Goal: Communication & Community: Answer question/provide support

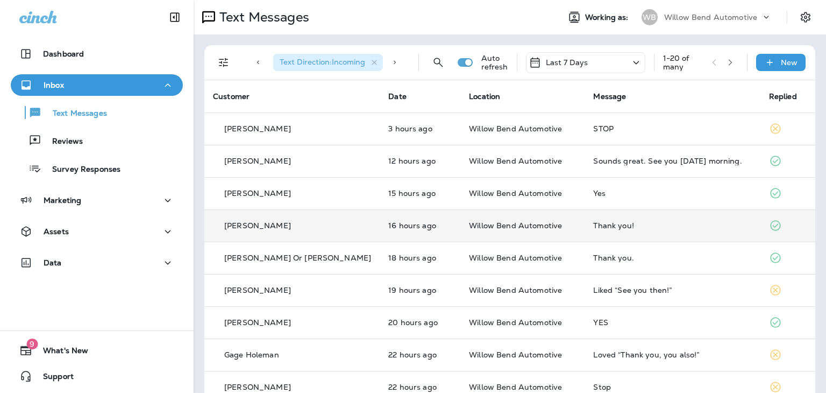
click at [606, 222] on div "Thank you!" at bounding box center [672, 225] width 158 height 9
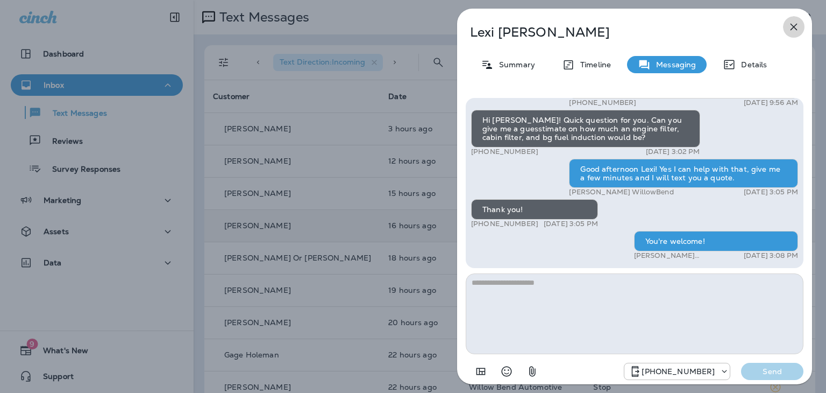
click at [793, 29] on icon "button" at bounding box center [794, 26] width 13 height 13
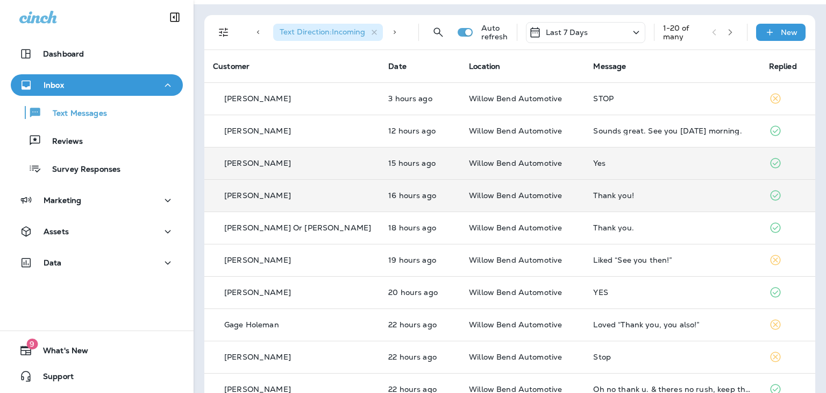
scroll to position [54, 0]
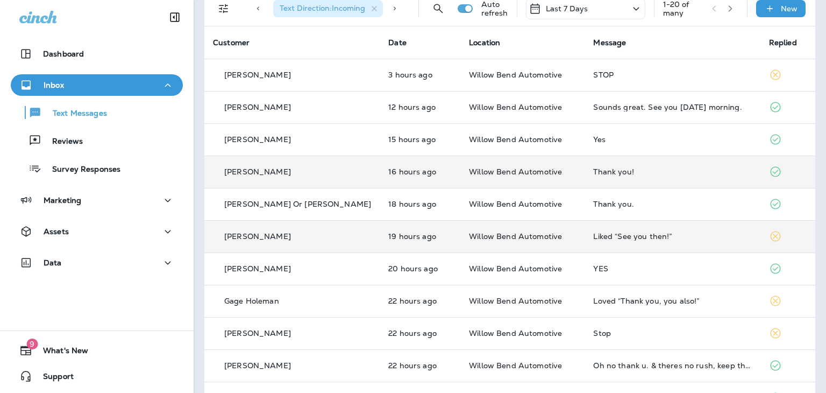
click at [627, 235] on div "Liked “See you then!”" at bounding box center [672, 236] width 158 height 9
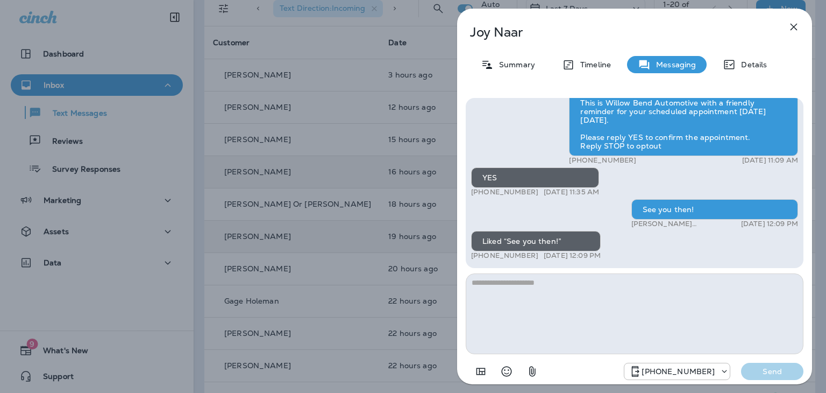
click at [792, 26] on icon "button" at bounding box center [794, 26] width 13 height 13
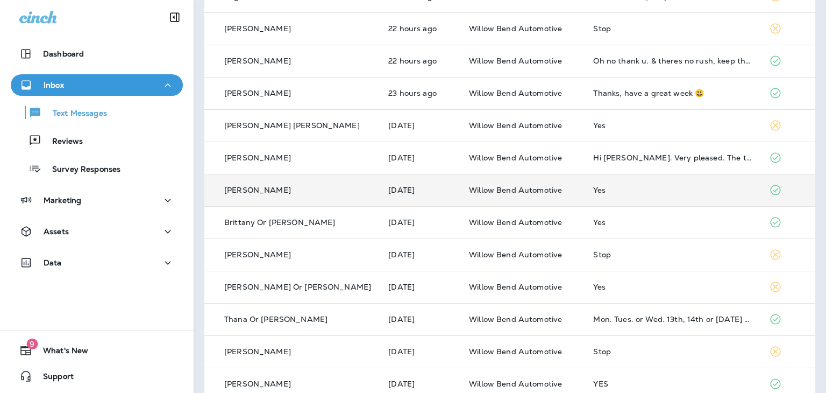
scroll to position [377, 0]
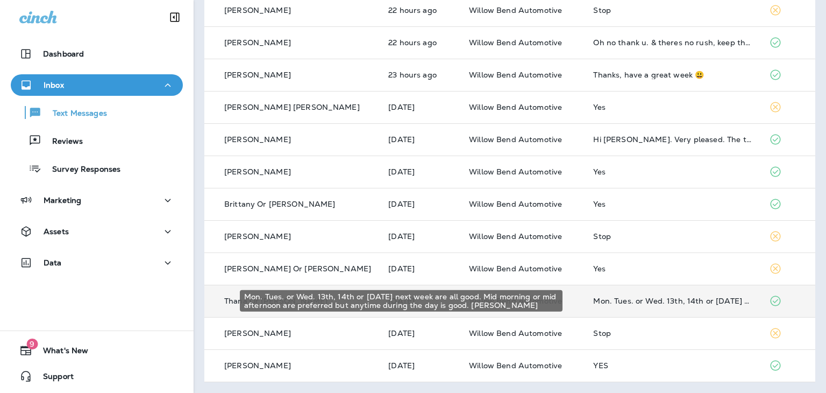
click at [637, 299] on div "Mon. Tues. or Wed. 13th, 14th or [DATE] next week are all good. Mid morning or …" at bounding box center [672, 300] width 158 height 9
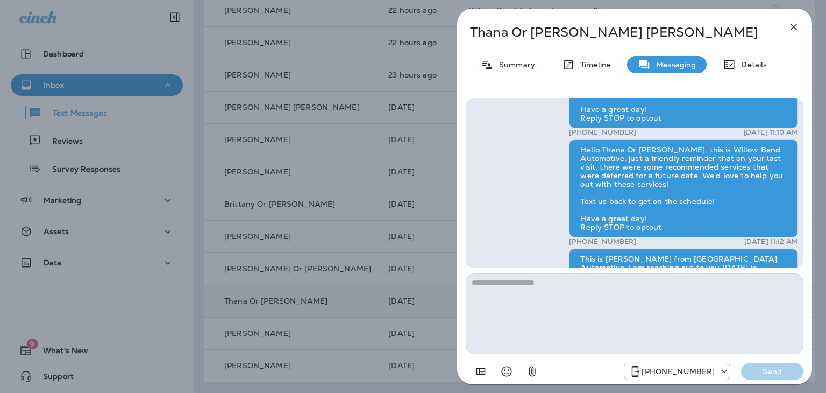
scroll to position [-430, 0]
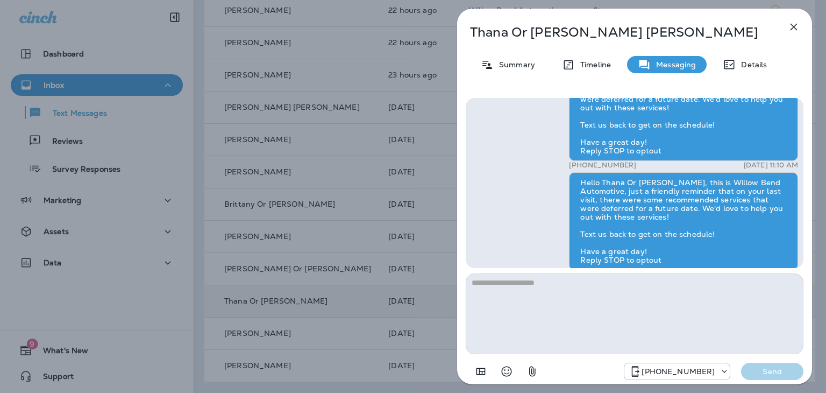
click at [796, 29] on icon "button" at bounding box center [794, 27] width 7 height 7
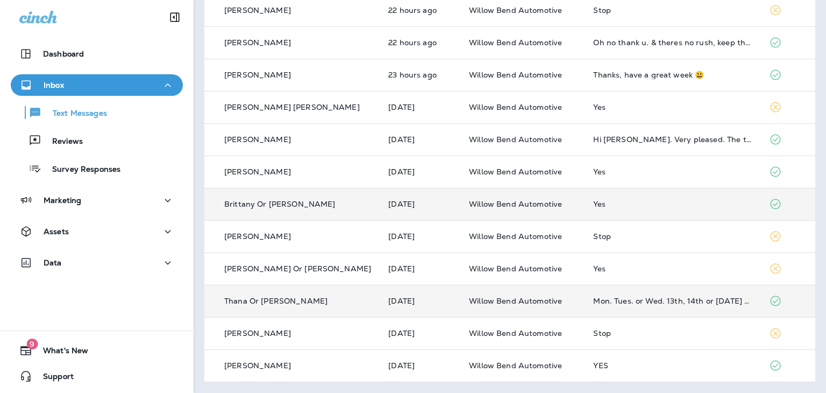
click at [593, 202] on div "Yes" at bounding box center [672, 204] width 158 height 9
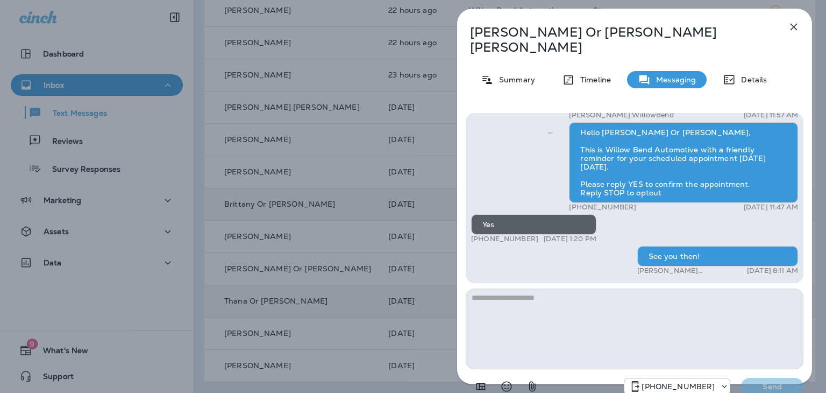
click at [790, 25] on icon "button" at bounding box center [794, 26] width 13 height 13
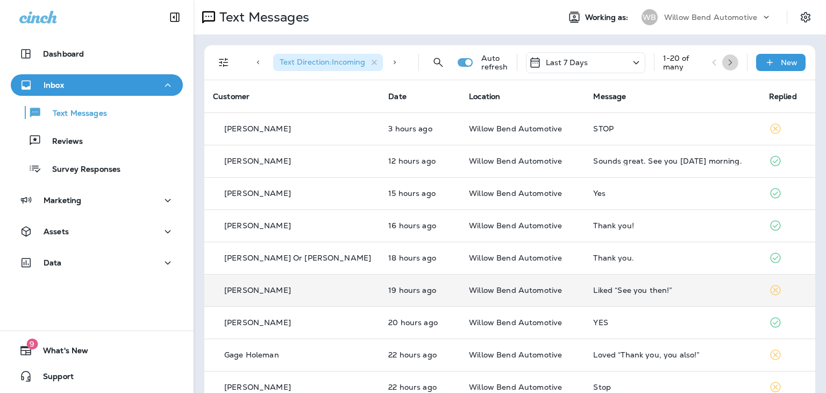
click at [727, 61] on icon "button" at bounding box center [731, 63] width 8 height 8
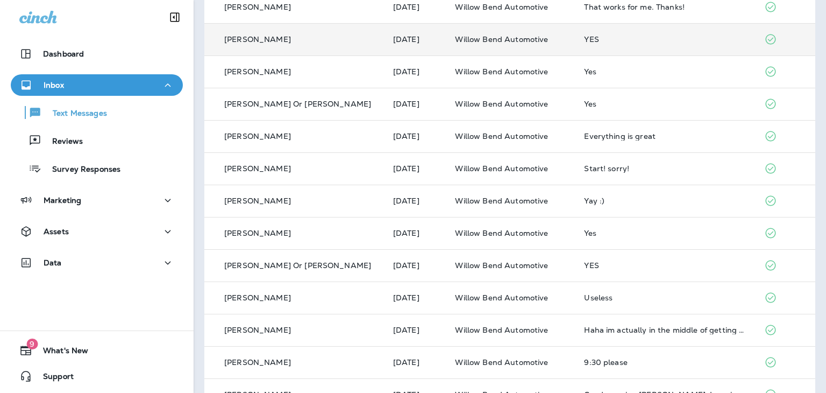
scroll to position [269, 0]
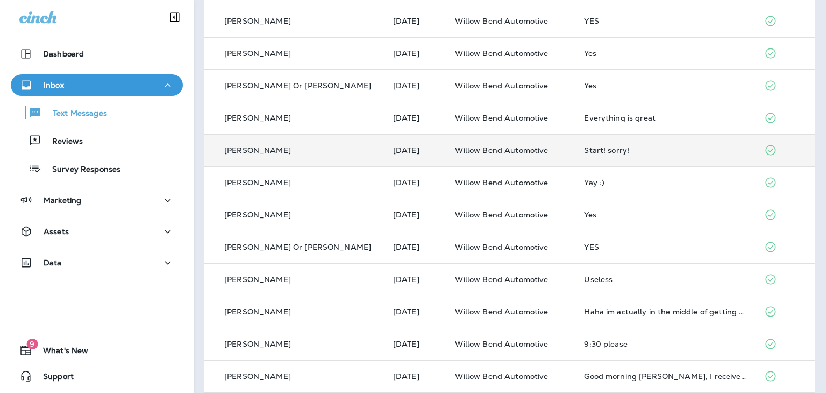
click at [597, 154] on div "Start! sorry!" at bounding box center [665, 150] width 163 height 9
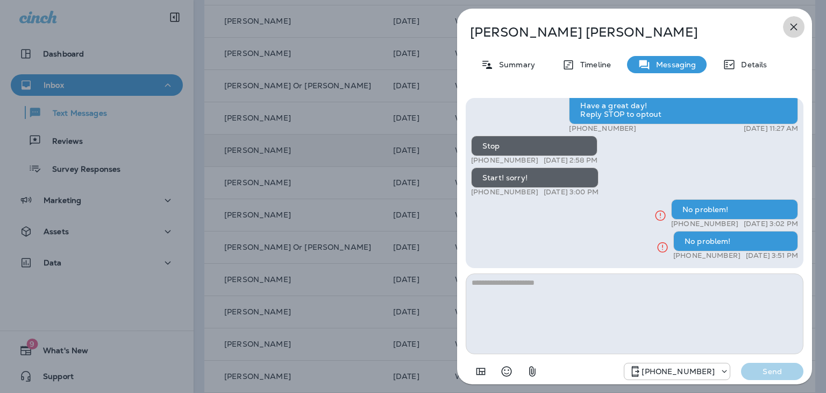
click at [794, 31] on icon "button" at bounding box center [794, 26] width 13 height 13
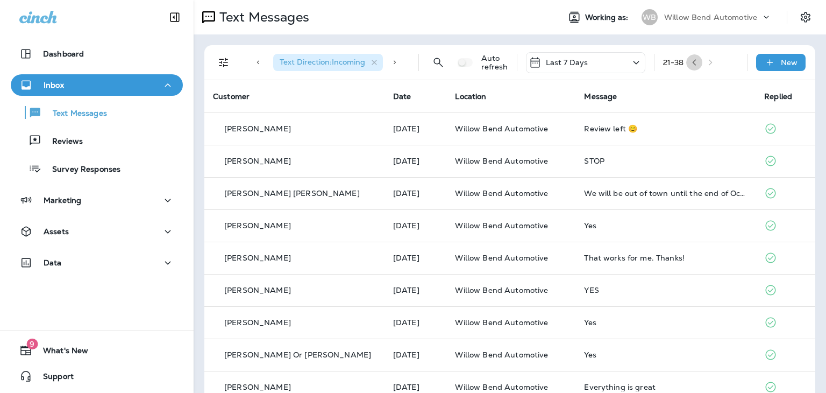
click at [692, 62] on icon "button" at bounding box center [695, 63] width 8 height 8
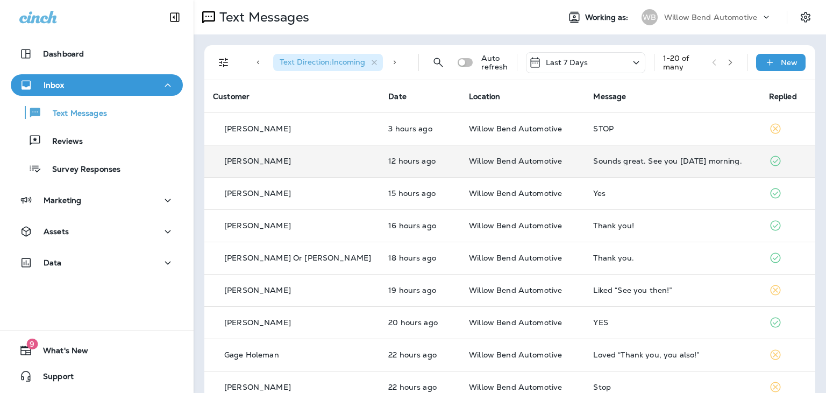
click at [629, 159] on div "Sounds great. See you [DATE] morning." at bounding box center [672, 161] width 158 height 9
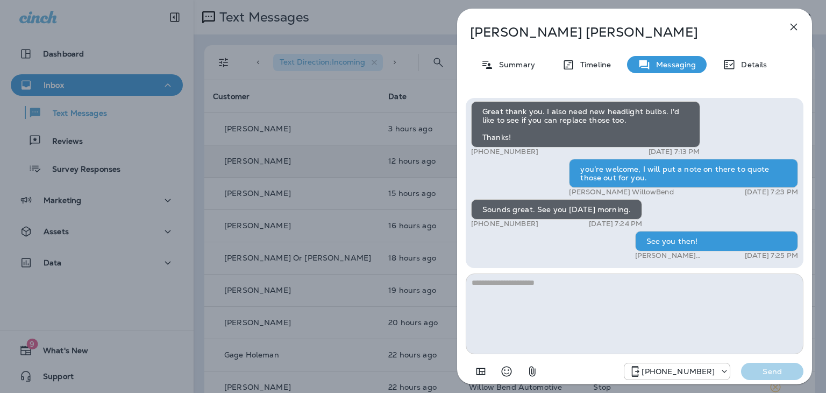
click at [793, 24] on icon "button" at bounding box center [794, 26] width 13 height 13
